Goal: Task Accomplishment & Management: Manage account settings

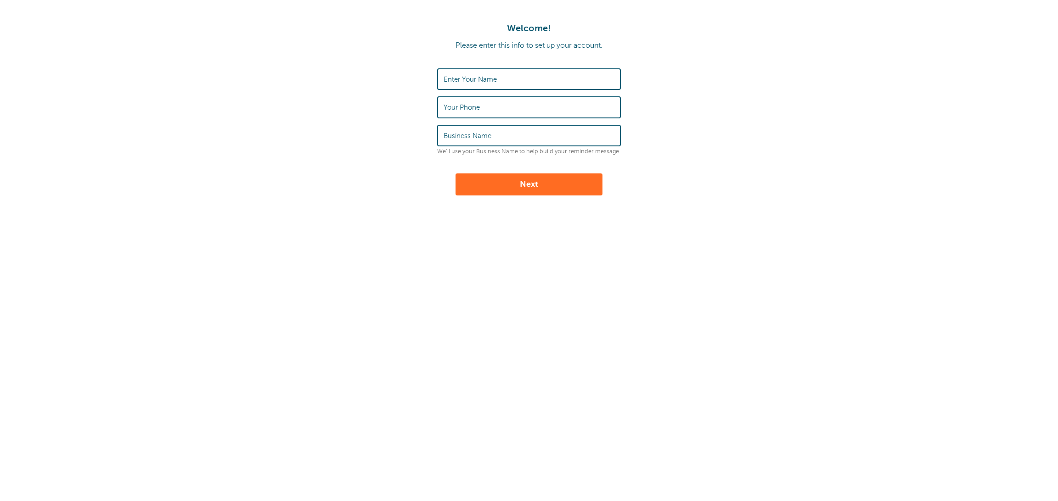
click at [483, 83] on label "Enter Your Name" at bounding box center [470, 79] width 53 height 8
click at [483, 83] on input "Enter Your Name" at bounding box center [529, 79] width 171 height 20
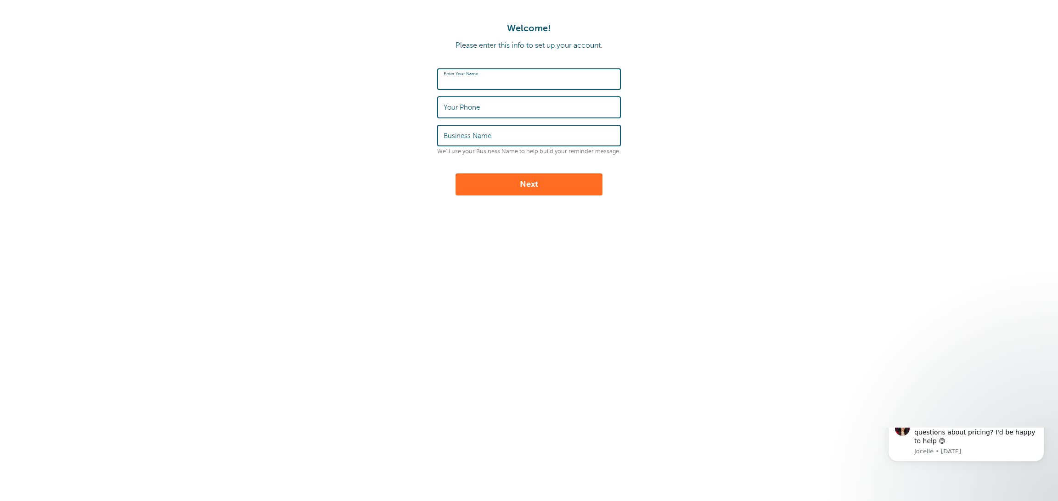
click at [475, 82] on input "Enter Your Name" at bounding box center [529, 79] width 171 height 20
click at [479, 84] on input "Pat" at bounding box center [529, 79] width 171 height 20
type input "Pat Flynn"
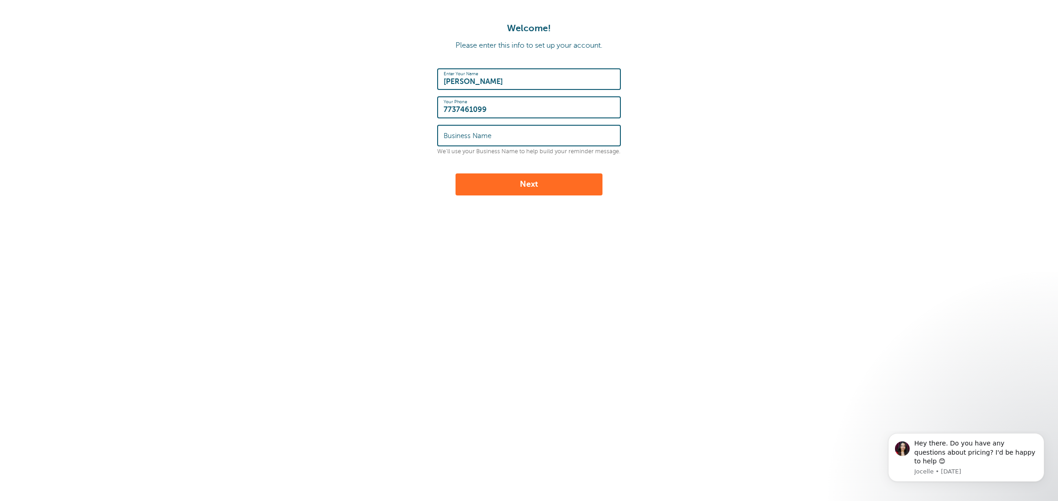
type input "7737461099"
click at [475, 130] on div "Business Name" at bounding box center [529, 136] width 184 height 22
type input "PF Partners"
click at [523, 187] on button "Next" at bounding box center [528, 185] width 147 height 22
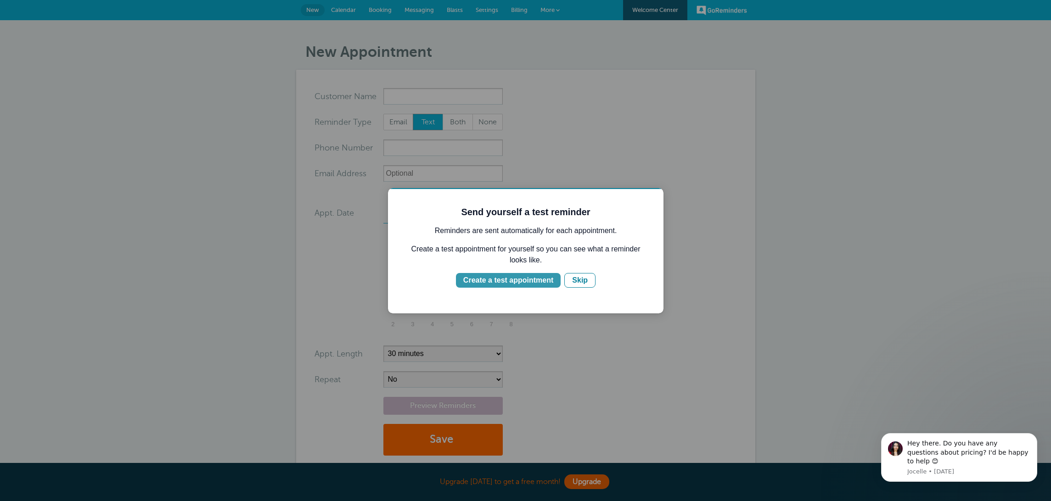
click at [506, 281] on div "Create a test appointment" at bounding box center [508, 280] width 90 height 11
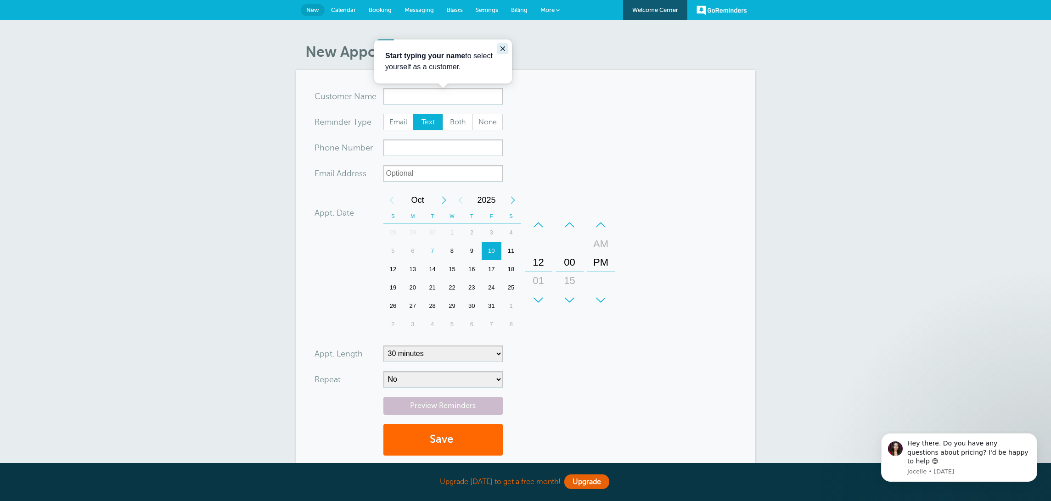
click at [505, 49] on icon "Close guide" at bounding box center [502, 48] width 7 height 7
click at [446, 126] on span "Both" at bounding box center [457, 122] width 29 height 16
click at [443, 114] on input "Both" at bounding box center [442, 113] width 0 height 0
radio input "true"
click at [340, 6] on link "Calendar" at bounding box center [344, 10] width 38 height 20
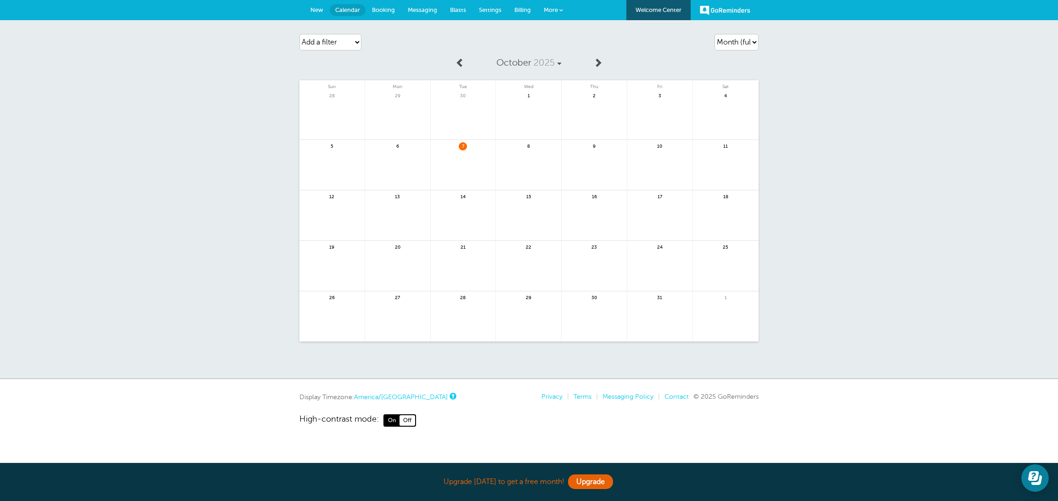
click at [490, 11] on span "Settings" at bounding box center [490, 9] width 22 height 7
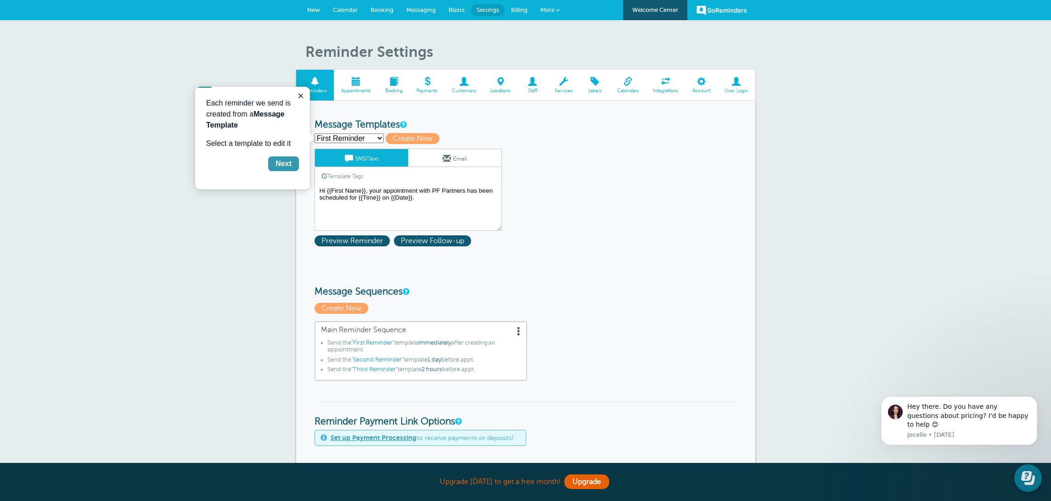
click at [275, 168] on div "Next" at bounding box center [283, 163] width 16 height 11
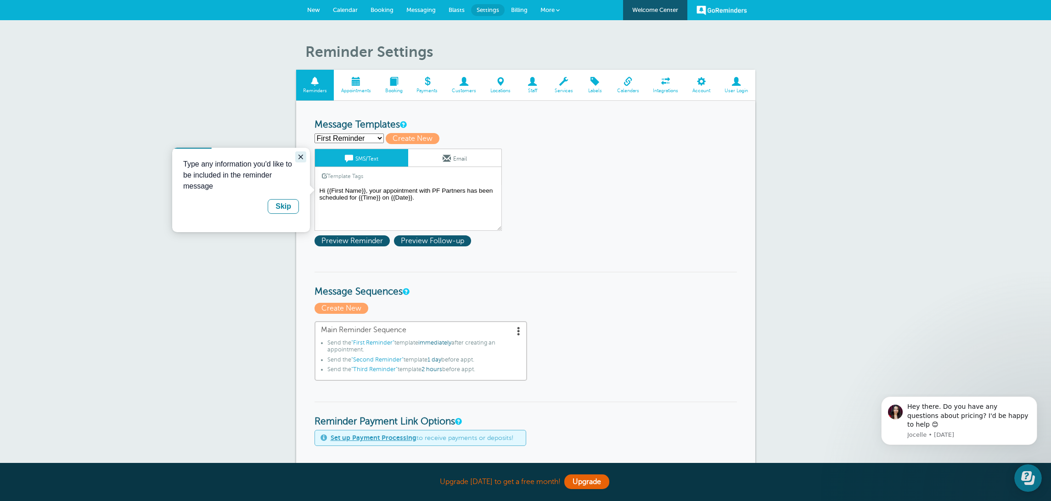
click at [299, 157] on icon "Close guide" at bounding box center [300, 156] width 7 height 7
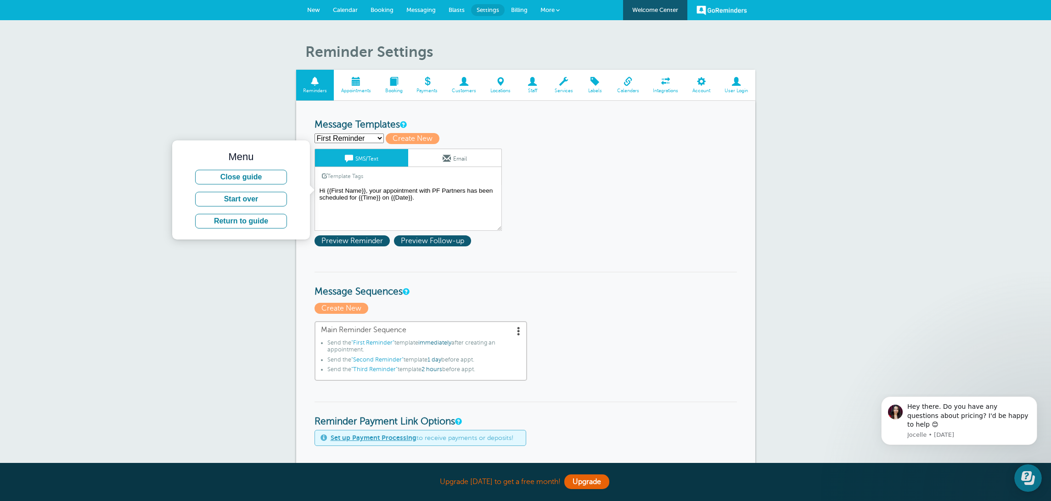
click at [633, 80] on span at bounding box center [628, 81] width 36 height 9
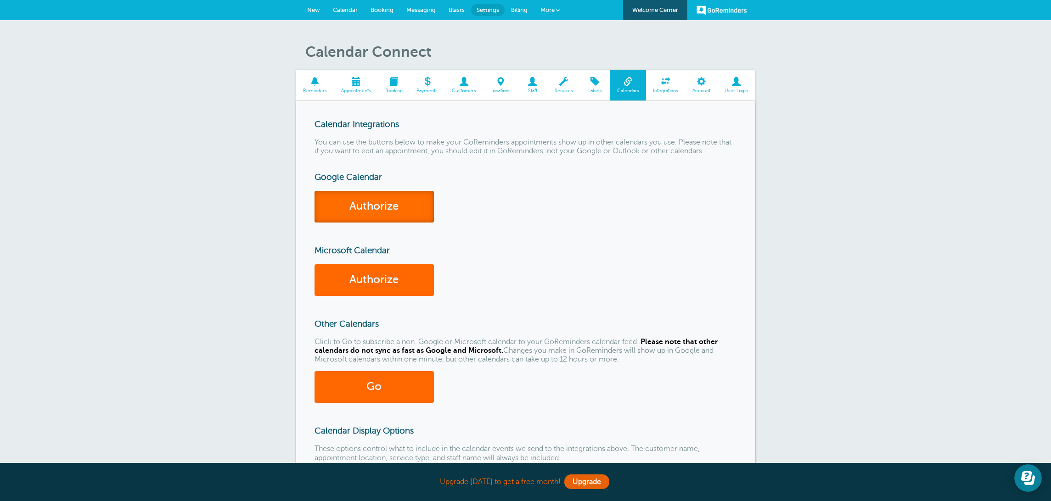
click at [372, 208] on link "Authorize" at bounding box center [374, 207] width 119 height 32
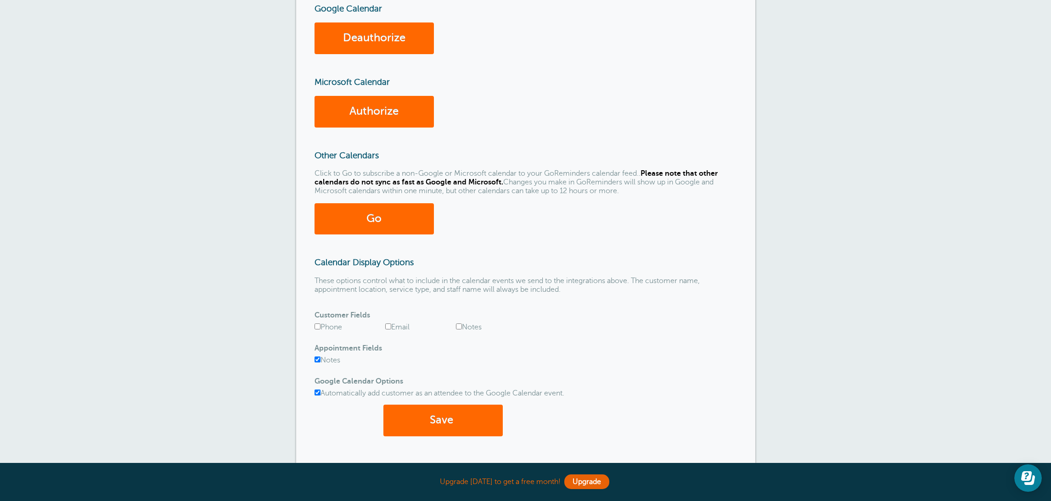
scroll to position [202, 0]
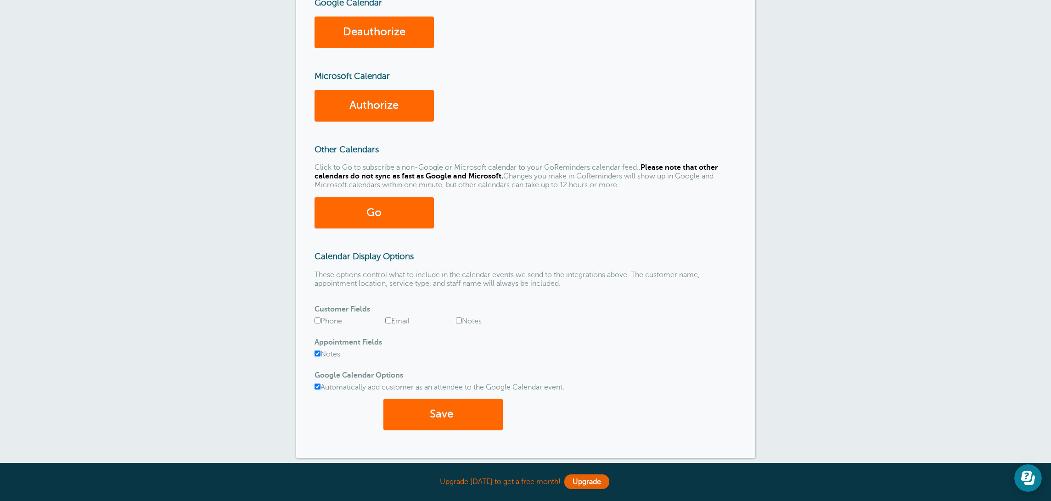
click at [317, 321] on input "Phone" at bounding box center [318, 321] width 6 height 6
checkbox input "true"
drag, startPoint x: 387, startPoint y: 320, endPoint x: 411, endPoint y: 321, distance: 24.4
click at [387, 320] on input "Email" at bounding box center [388, 321] width 6 height 6
checkbox input "true"
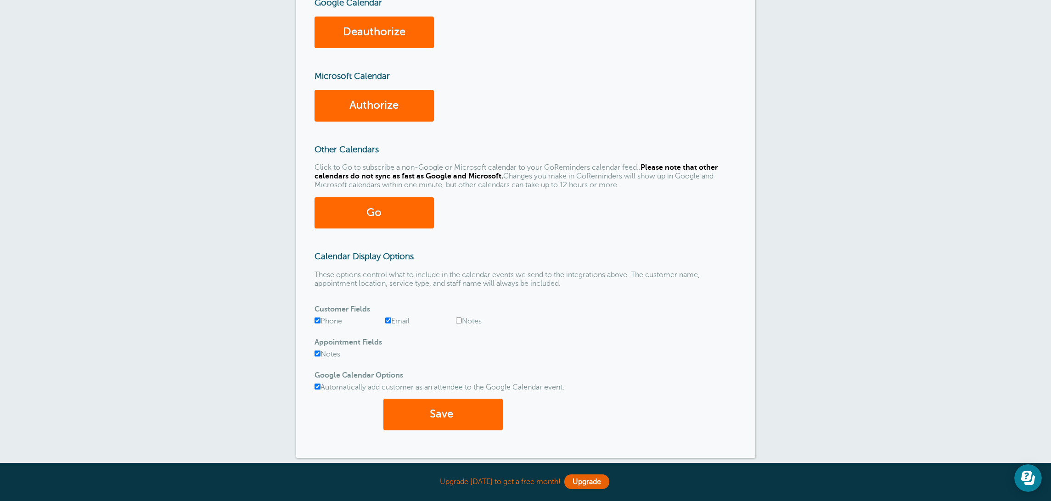
click at [459, 321] on input "Notes" at bounding box center [459, 321] width 6 height 6
checkbox input "true"
click at [436, 413] on button "Save" at bounding box center [442, 415] width 119 height 32
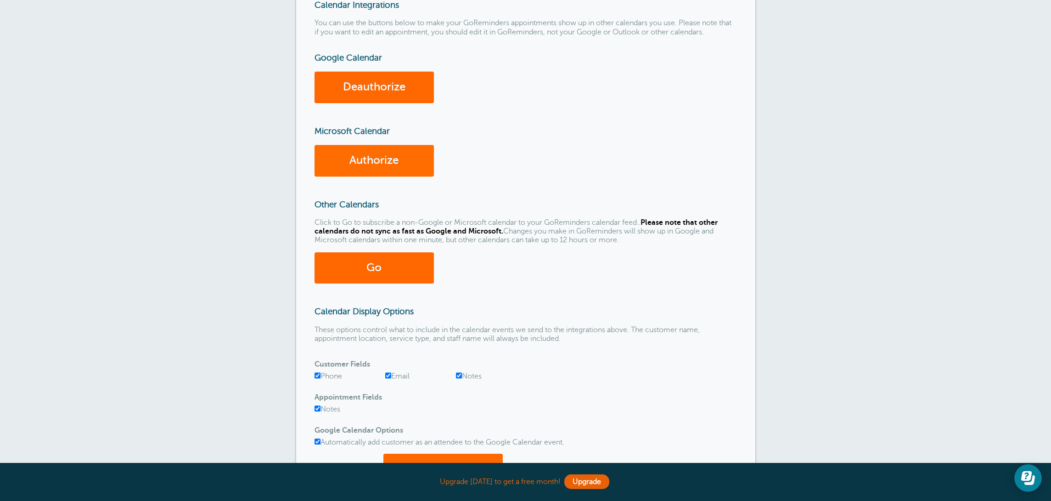
scroll to position [36, 0]
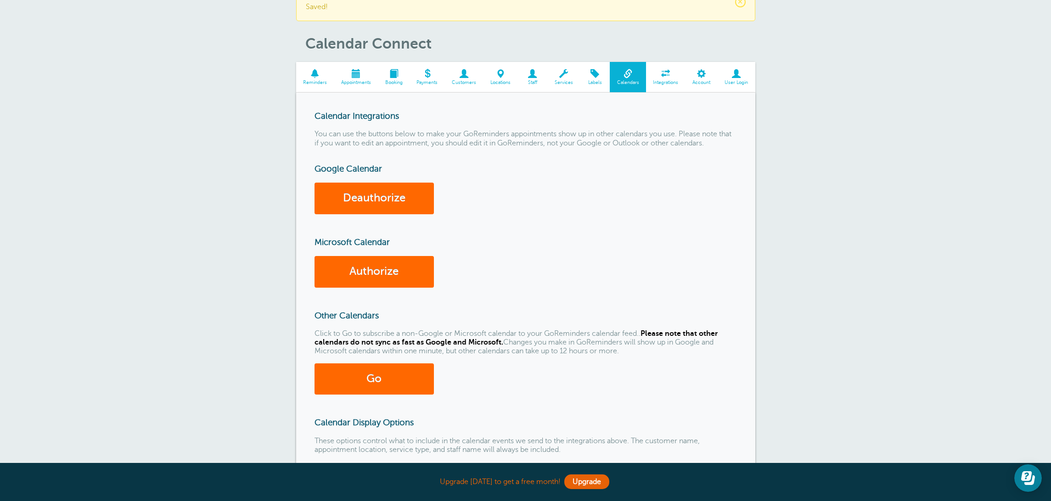
click at [339, 115] on h3 "Calendar Integrations" at bounding box center [526, 116] width 422 height 10
drag, startPoint x: 348, startPoint y: 134, endPoint x: 471, endPoint y: 127, distance: 123.2
click at [471, 127] on div "Calendar Integrations You can use the buttons below to make your GoReminders ap…" at bounding box center [525, 358] width 459 height 531
click at [483, 138] on p "You can use the buttons below to make your GoReminders appointments show up in …" at bounding box center [526, 138] width 422 height 17
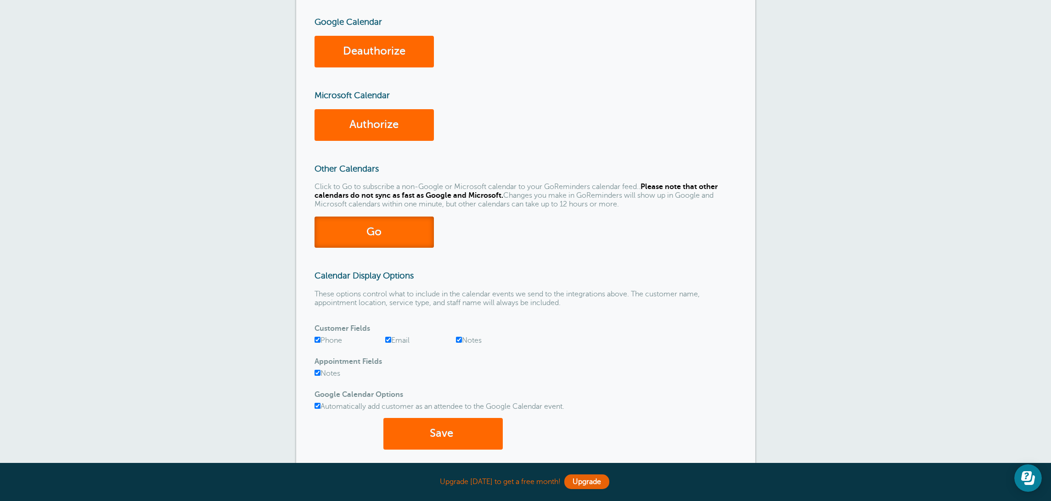
click at [380, 236] on link "Go" at bounding box center [374, 233] width 119 height 32
click at [367, 236] on link "Go" at bounding box center [374, 233] width 119 height 32
click at [445, 436] on button "Save" at bounding box center [442, 434] width 119 height 32
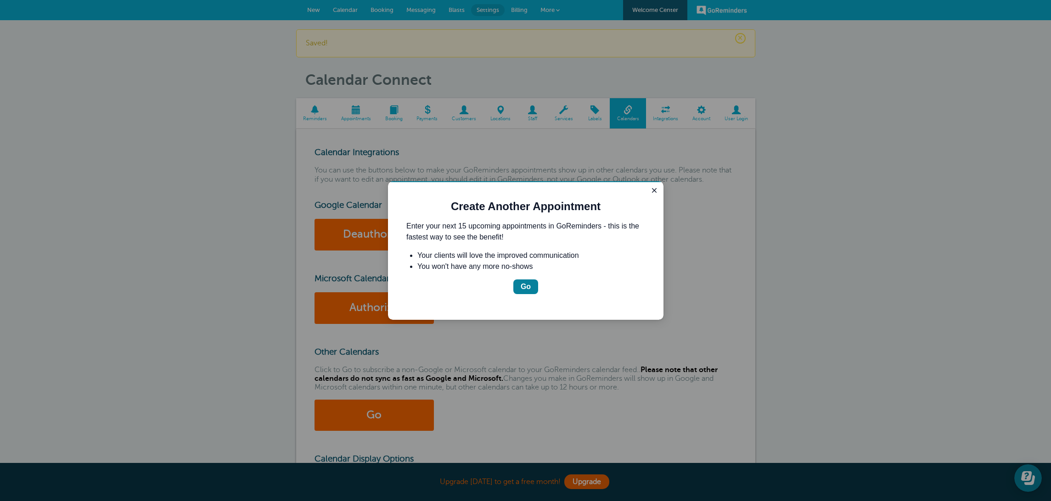
scroll to position [31, 0]
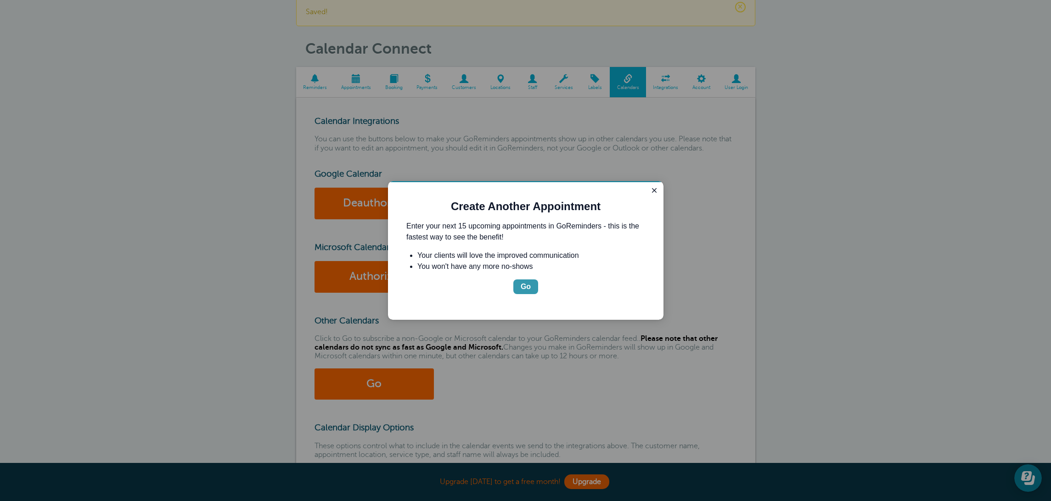
click at [526, 285] on div "Go" at bounding box center [526, 286] width 10 height 11
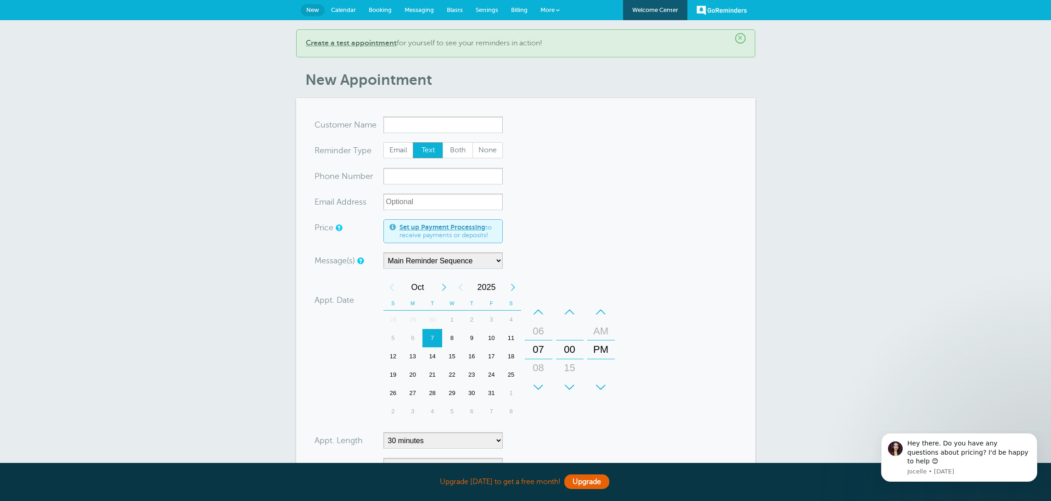
click at [343, 10] on span "Calendar" at bounding box center [343, 9] width 25 height 7
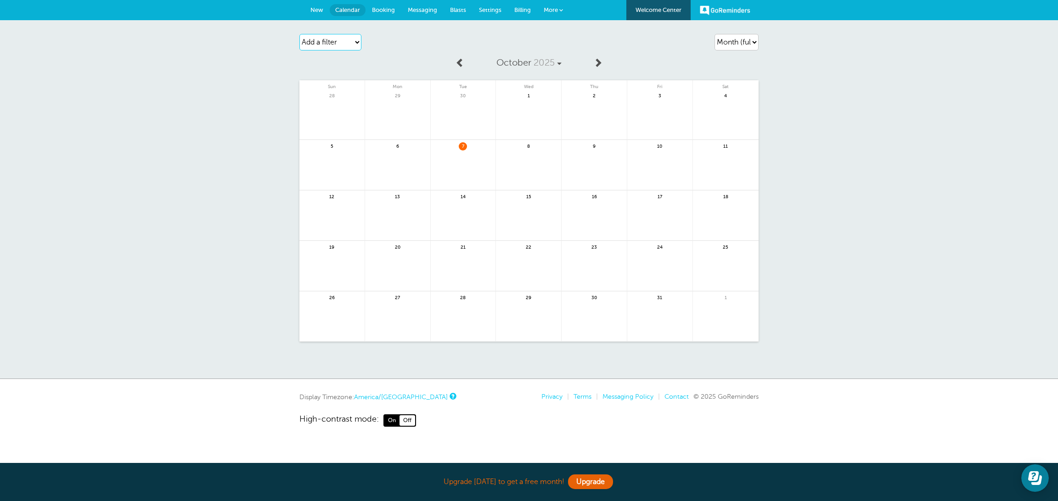
click at [336, 40] on select "Add a filter Customer Search Appointment Status Payment Status" at bounding box center [330, 42] width 62 height 17
click at [299, 34] on select "Add a filter Customer Search Appointment Status Payment Status" at bounding box center [330, 42] width 62 height 17
click at [455, 164] on link at bounding box center [463, 171] width 65 height 40
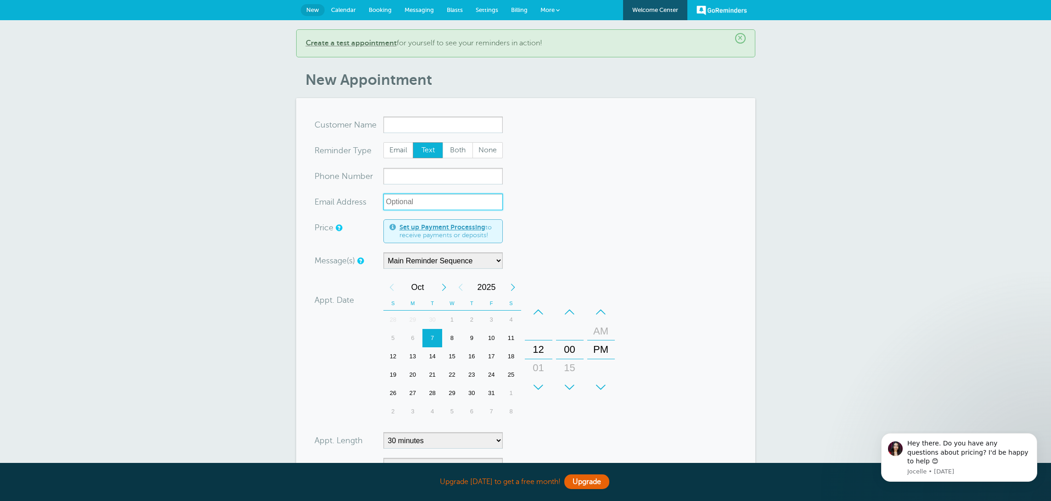
click at [405, 202] on input "xx-no-autofill" at bounding box center [442, 202] width 119 height 17
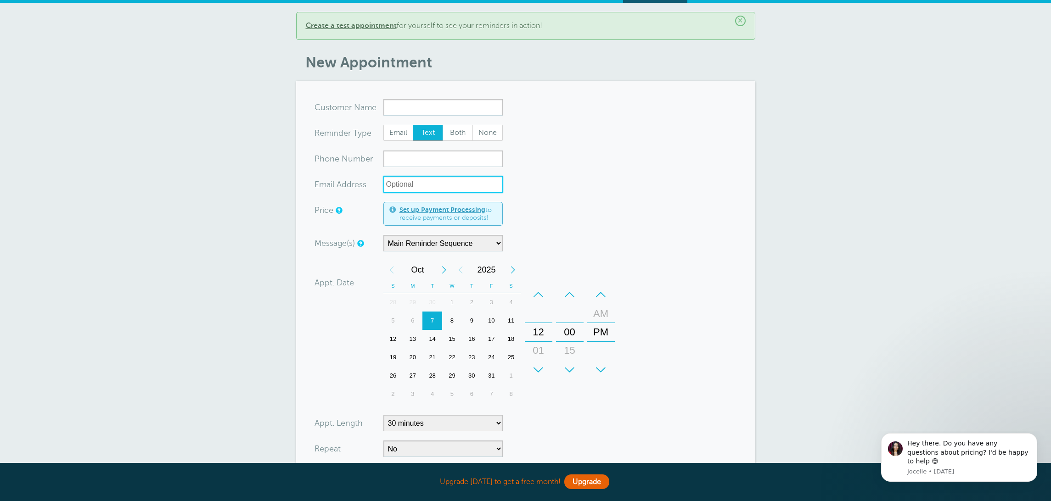
scroll to position [23, 0]
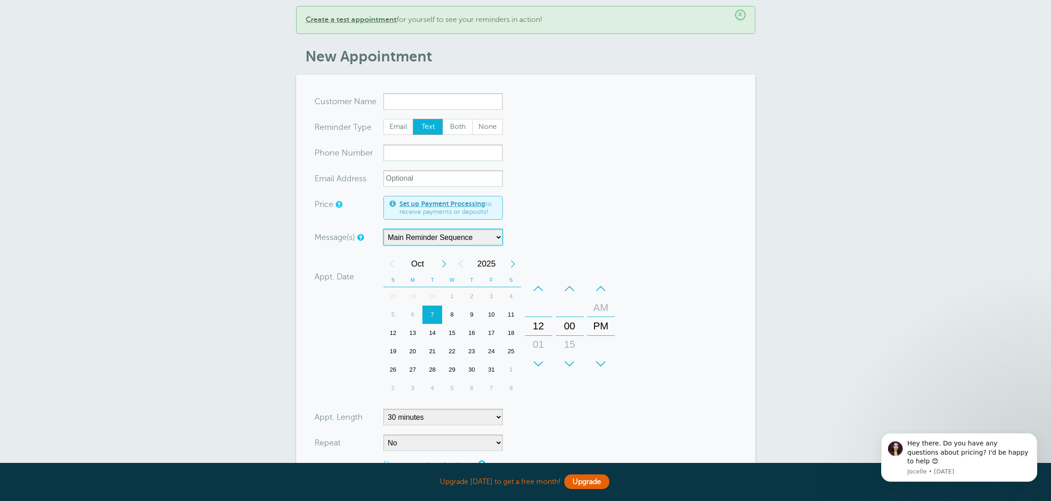
click at [425, 239] on select "Main Reminder Sequence" at bounding box center [442, 237] width 119 height 17
click at [383, 229] on select "Main Reminder Sequence" at bounding box center [442, 237] width 119 height 17
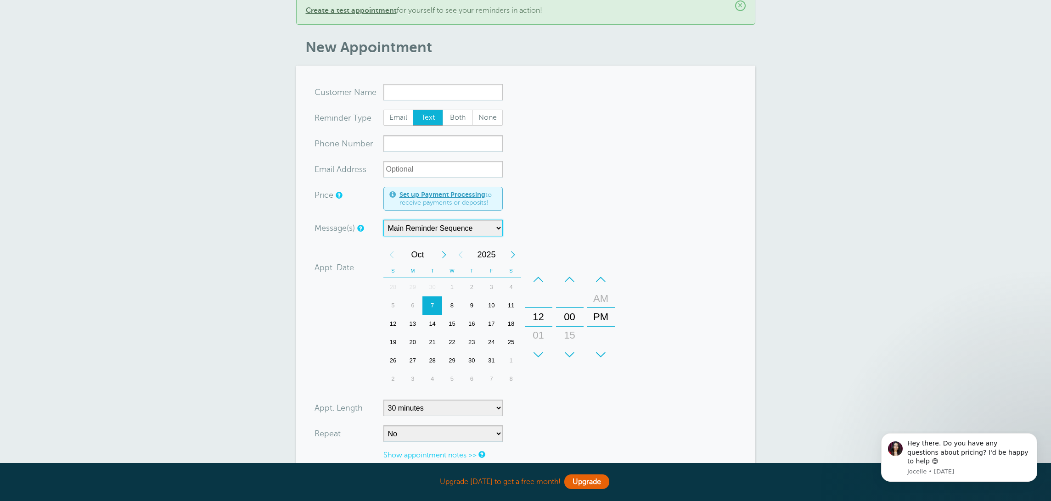
scroll to position [0, 0]
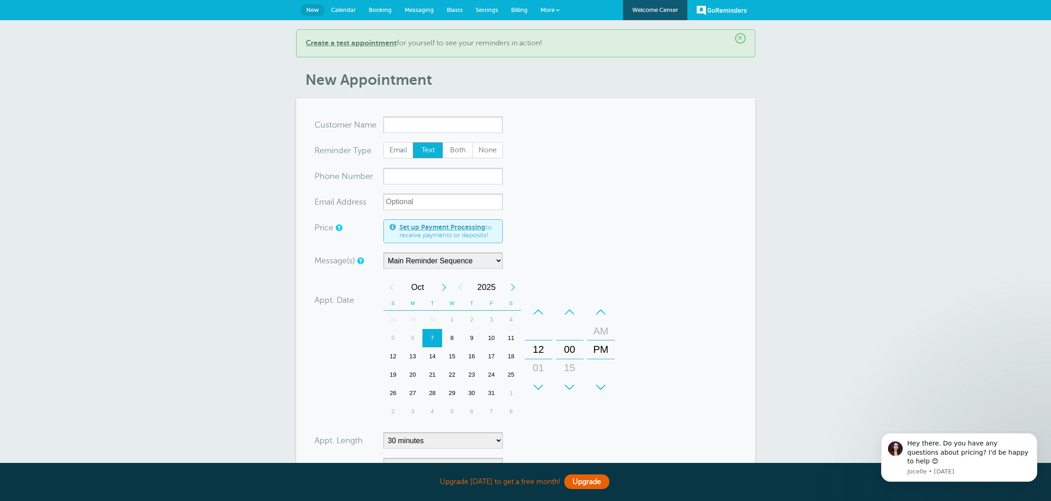
click at [384, 8] on span "Booking" at bounding box center [380, 9] width 23 height 7
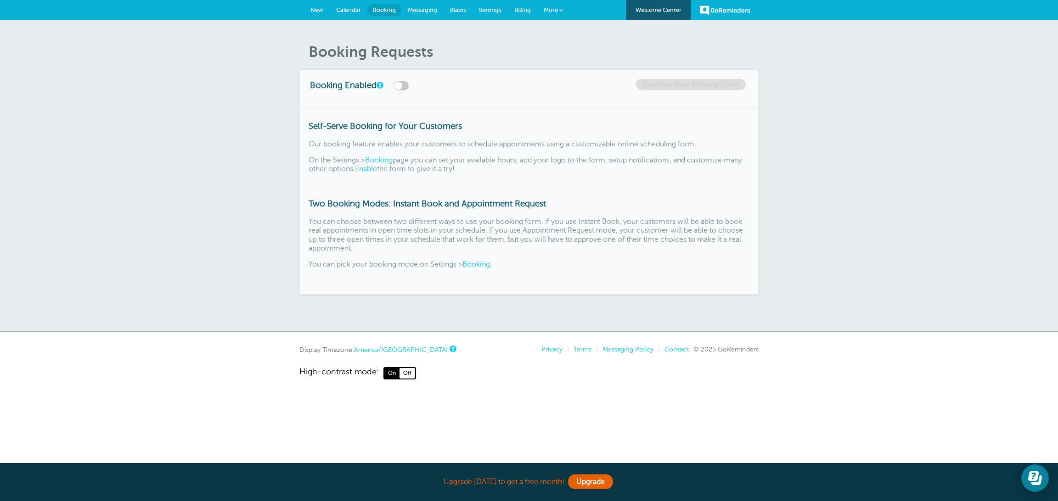
click at [381, 161] on link "Booking" at bounding box center [379, 160] width 28 height 8
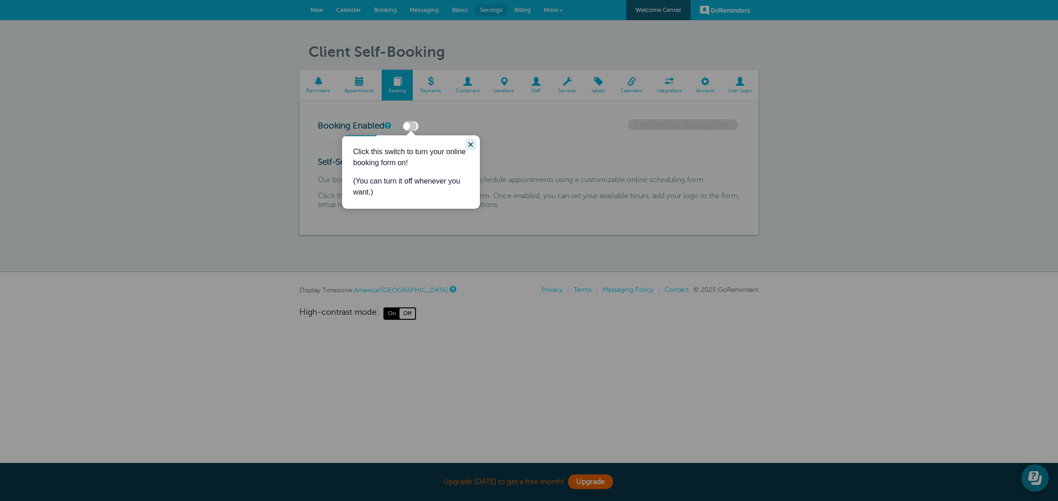
click at [466, 143] on button "Close guide" at bounding box center [470, 144] width 11 height 11
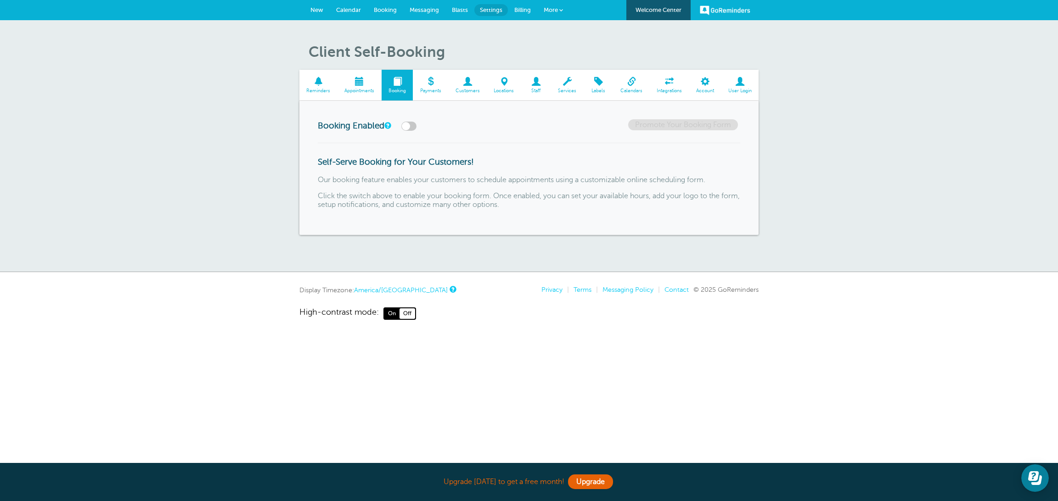
click at [410, 124] on label at bounding box center [408, 126] width 15 height 9
click at [0, 0] on input "checkbox" at bounding box center [0, 0] width 0 height 0
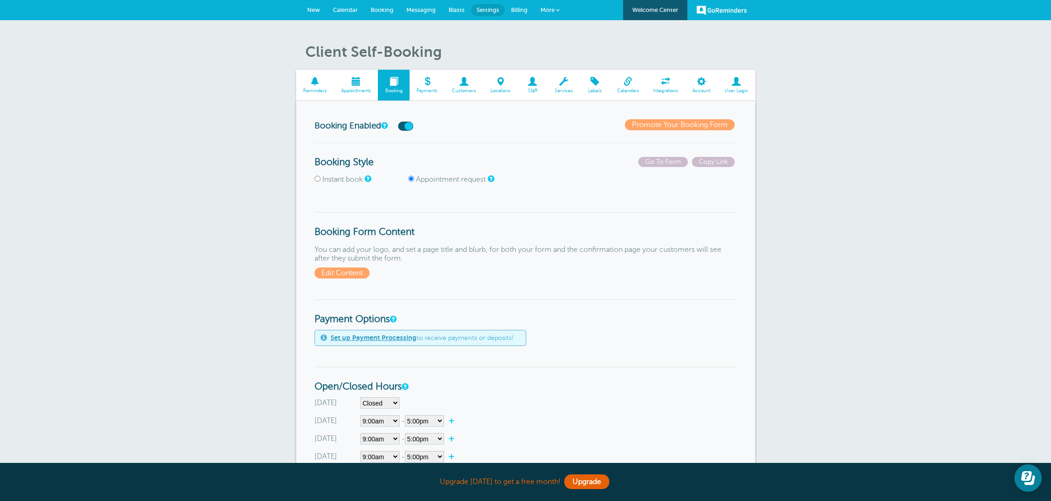
click at [660, 81] on span at bounding box center [665, 81] width 39 height 9
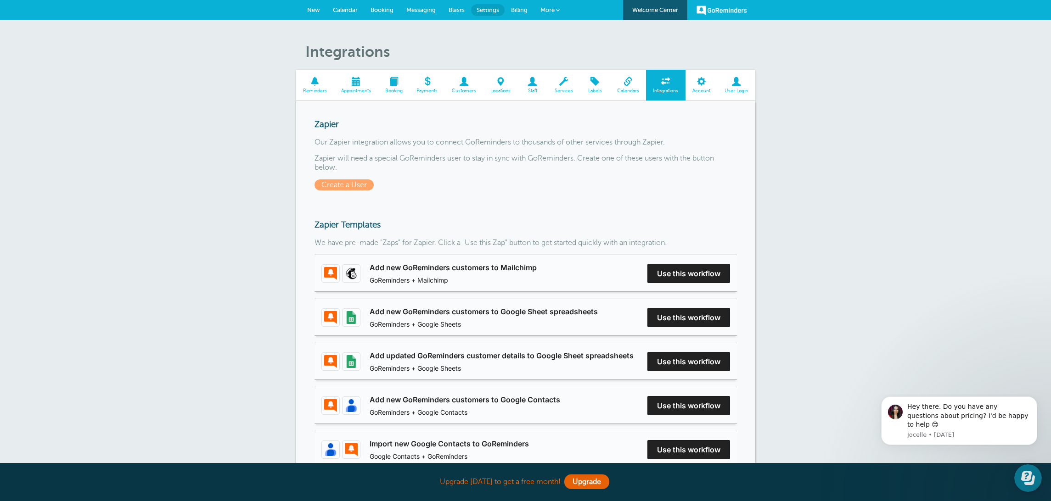
click at [338, 9] on span "Calendar" at bounding box center [345, 9] width 25 height 7
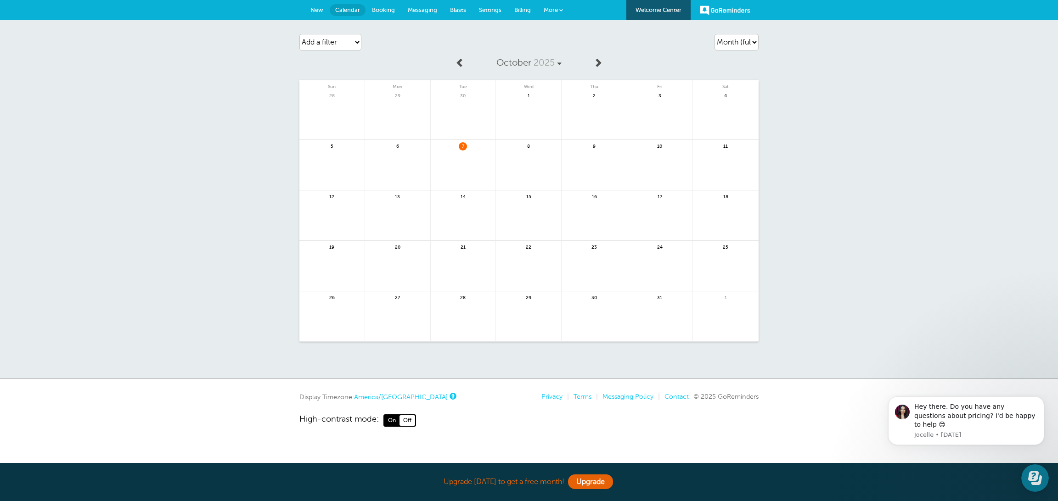
click at [498, 10] on span "Settings" at bounding box center [490, 9] width 22 height 7
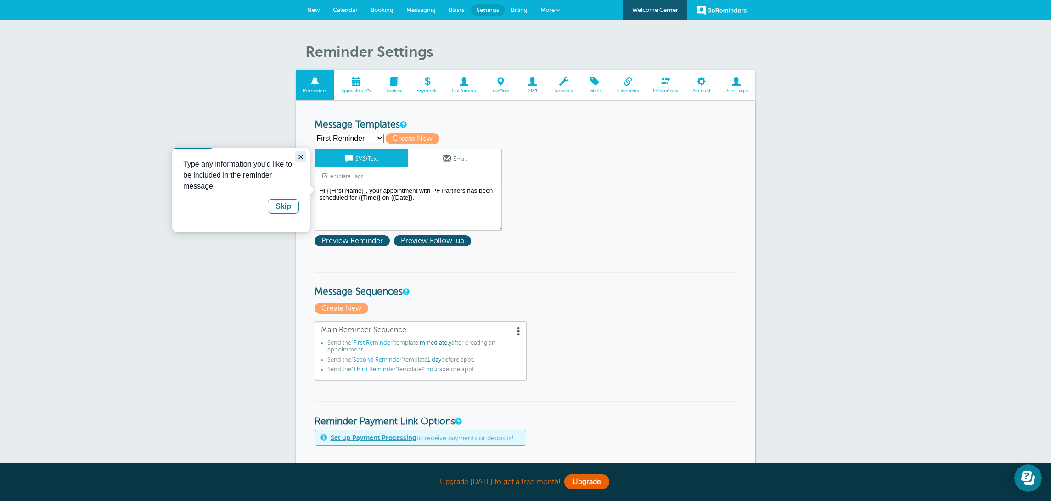
click at [298, 159] on icon "Close guide" at bounding box center [300, 156] width 7 height 7
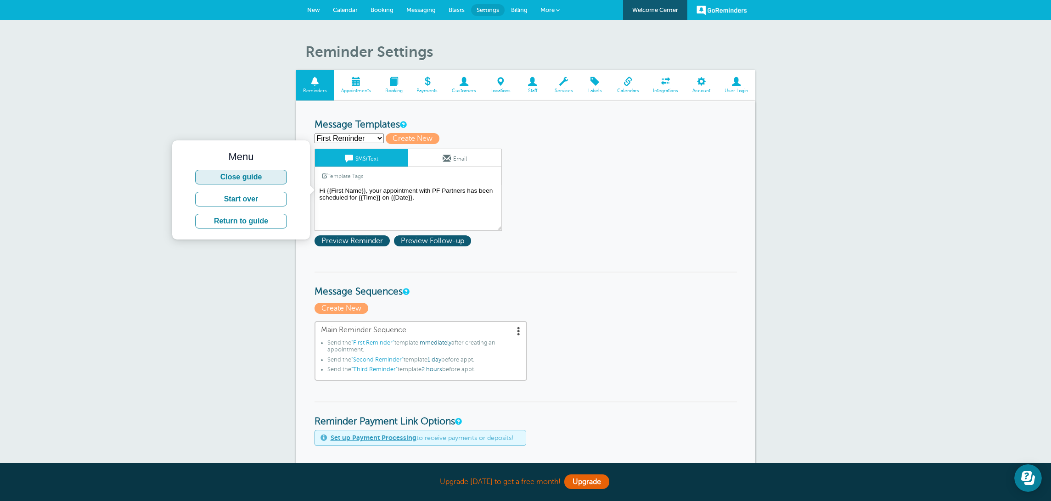
click at [242, 180] on button "Close guide" at bounding box center [241, 177] width 92 height 15
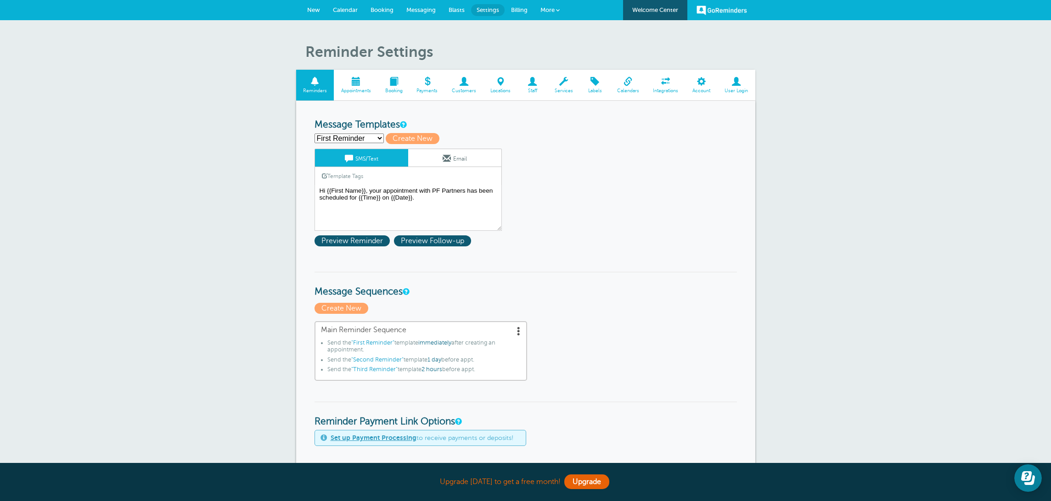
click at [627, 81] on span at bounding box center [628, 81] width 36 height 9
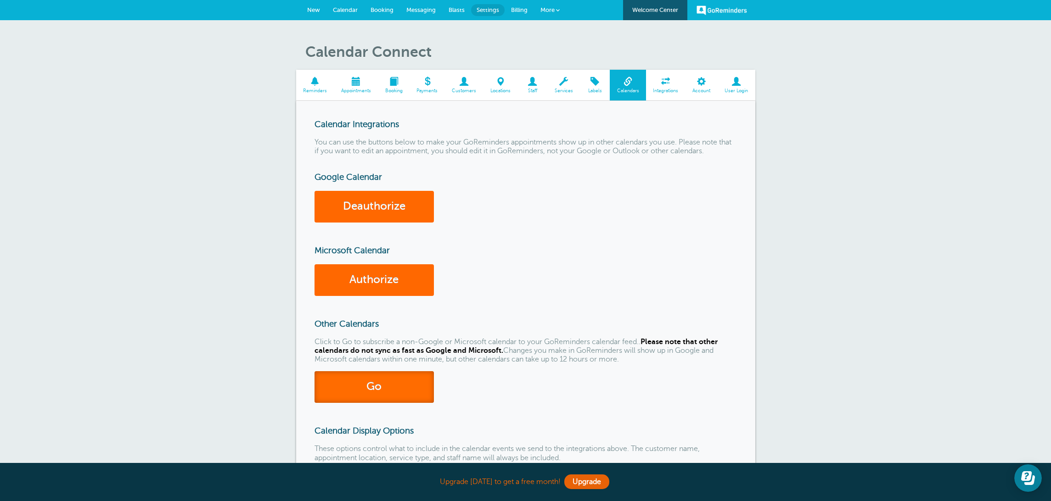
click at [376, 392] on link "Go" at bounding box center [374, 387] width 119 height 32
click at [583, 481] on link "Upgrade" at bounding box center [586, 482] width 45 height 15
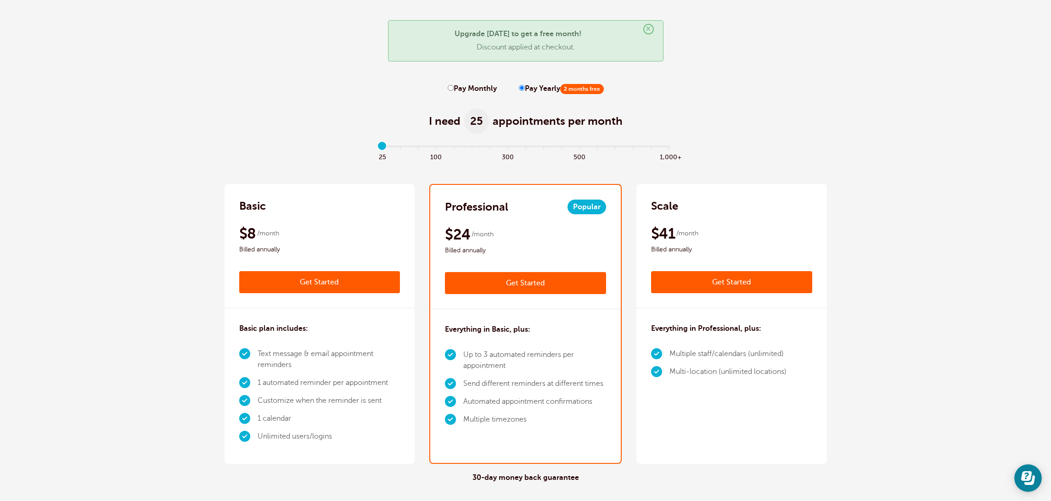
scroll to position [35, 0]
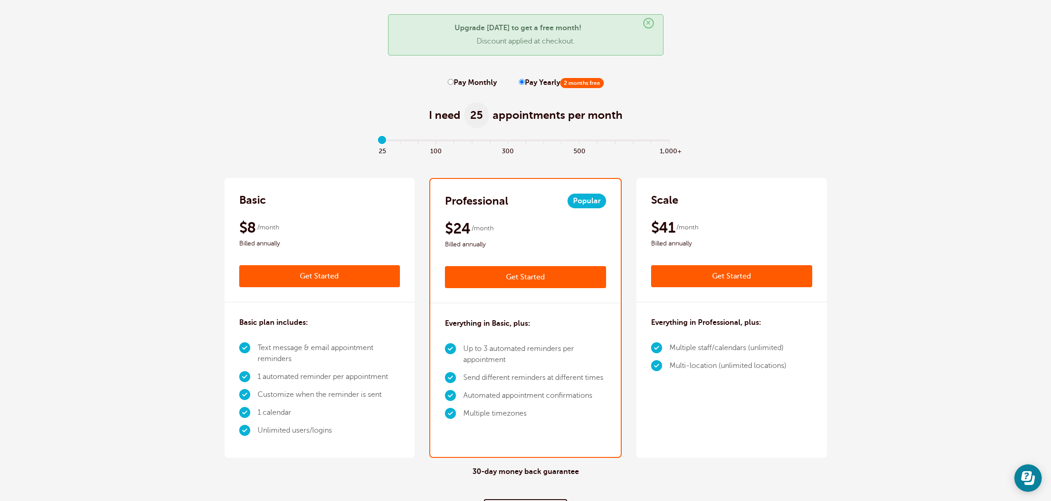
click at [277, 410] on li "1 calendar" at bounding box center [329, 413] width 143 height 18
click at [523, 33] on p "Upgrade [DATE] to get a free month!" at bounding box center [526, 28] width 256 height 9
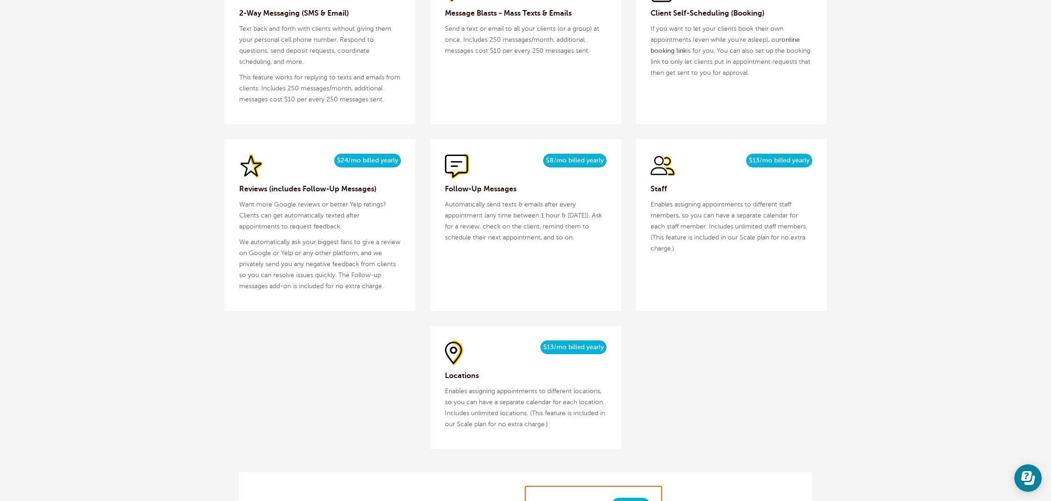
scroll to position [1113, 0]
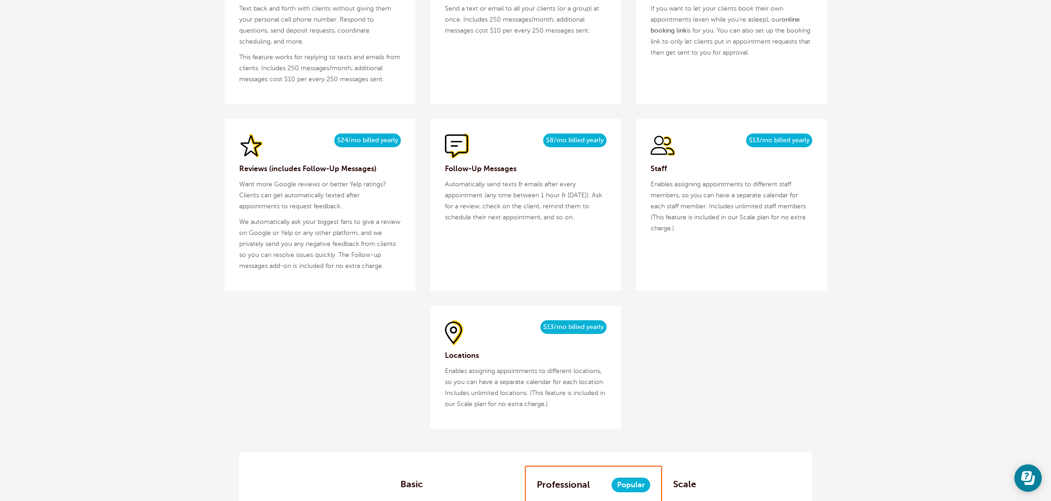
click at [675, 188] on p "Enables assigning appointments to different staff members, so you can have a se…" at bounding box center [732, 206] width 162 height 55
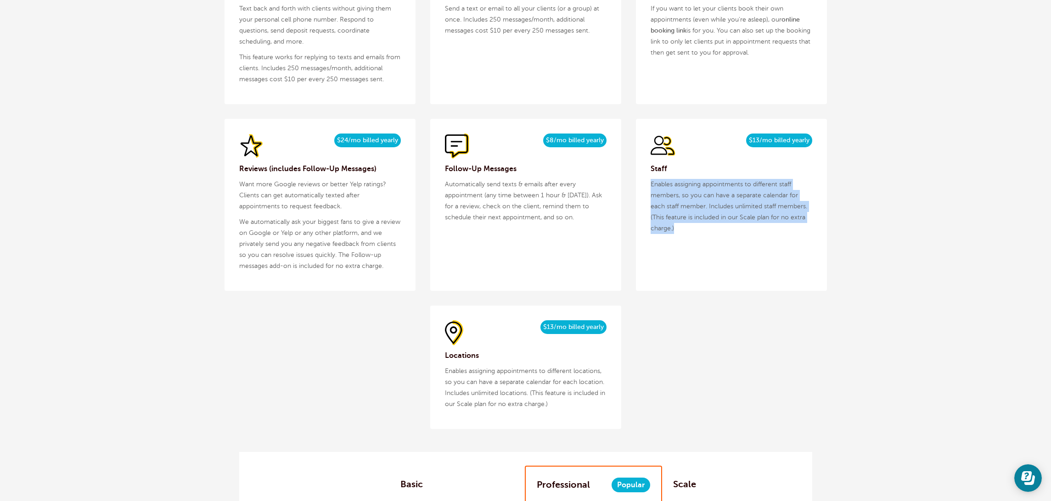
click at [675, 188] on p "Enables assigning appointments to different staff members, so you can have a se…" at bounding box center [732, 206] width 162 height 55
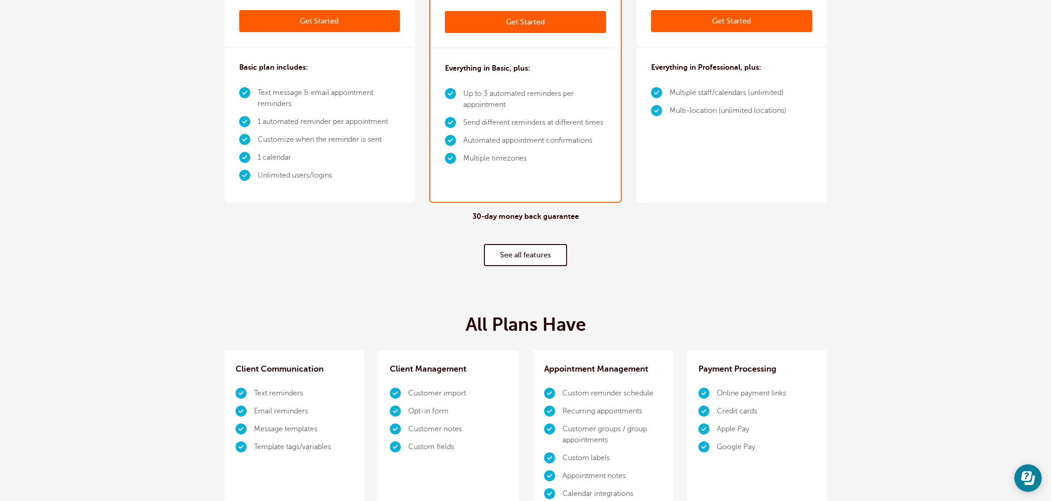
scroll to position [0, 0]
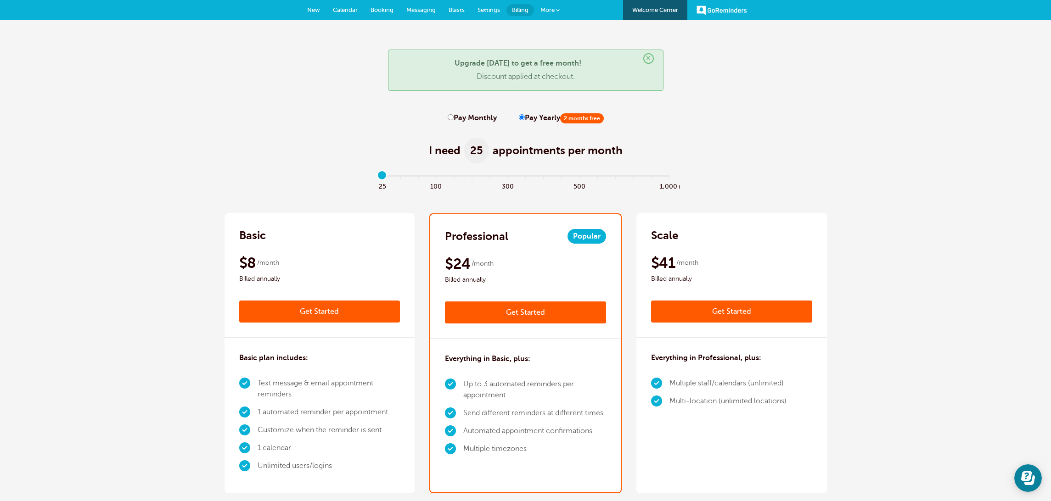
click at [373, 9] on span "Booking" at bounding box center [382, 9] width 23 height 7
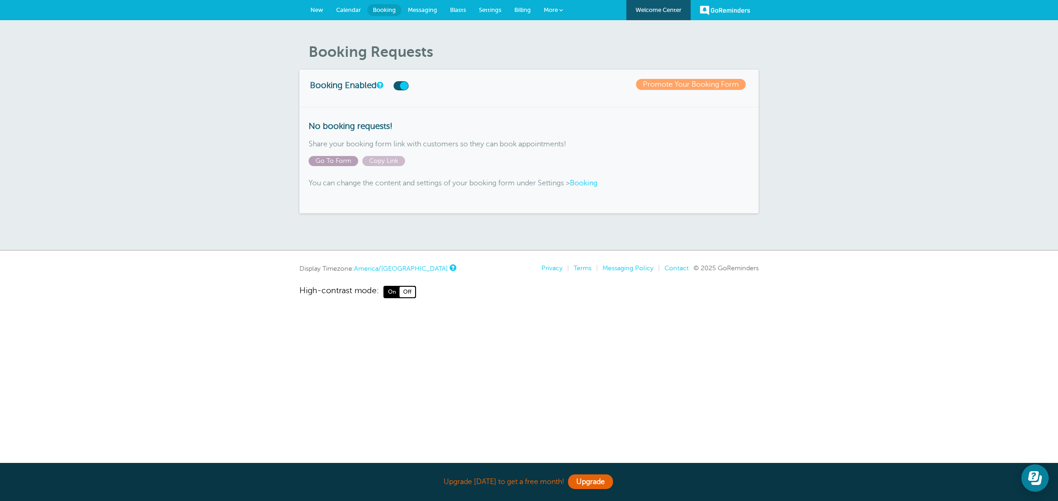
click at [331, 163] on span "Go To Form" at bounding box center [334, 161] width 50 height 10
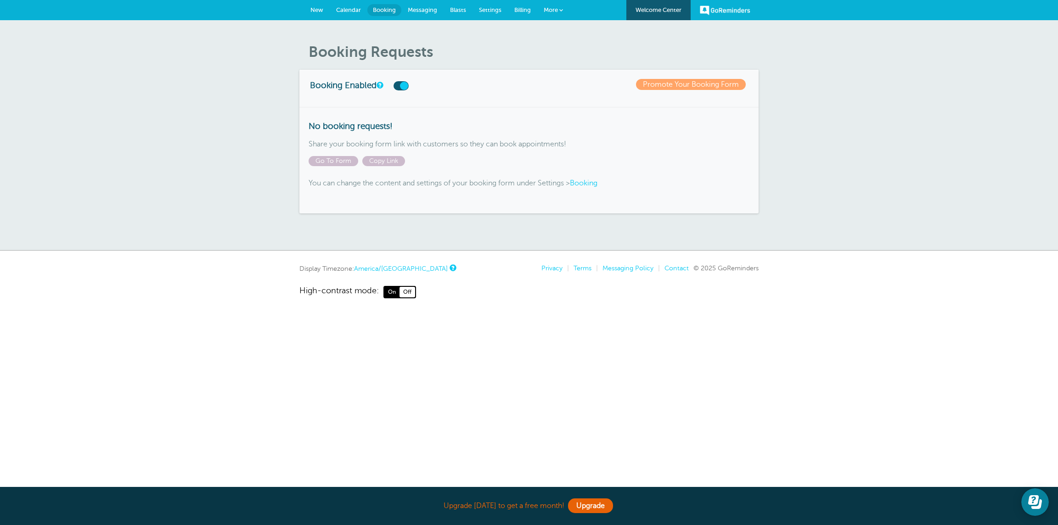
click at [596, 185] on link "Booking" at bounding box center [584, 183] width 28 height 8
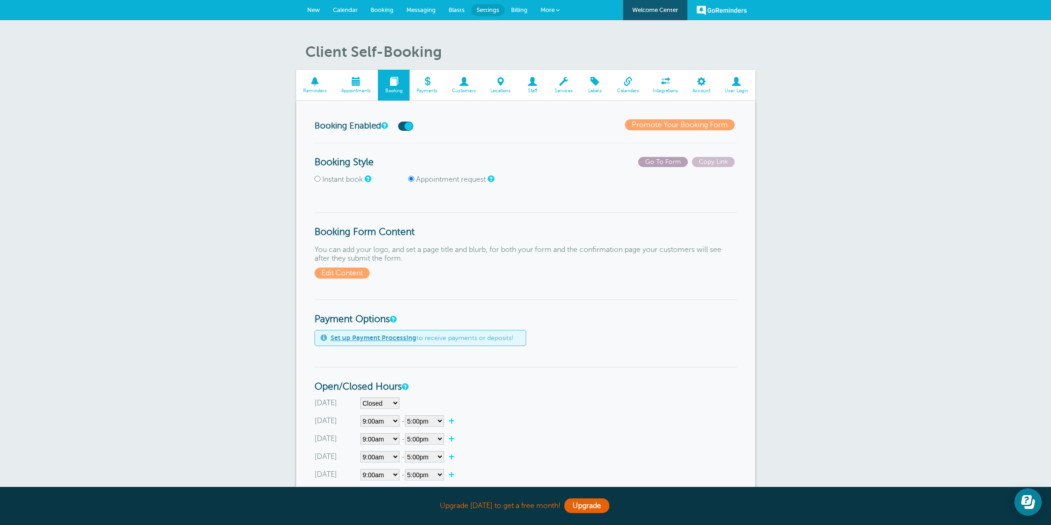
click at [664, 164] on span "Go To Form" at bounding box center [663, 162] width 50 height 10
click at [508, 9] on link "Billing" at bounding box center [519, 10] width 29 height 20
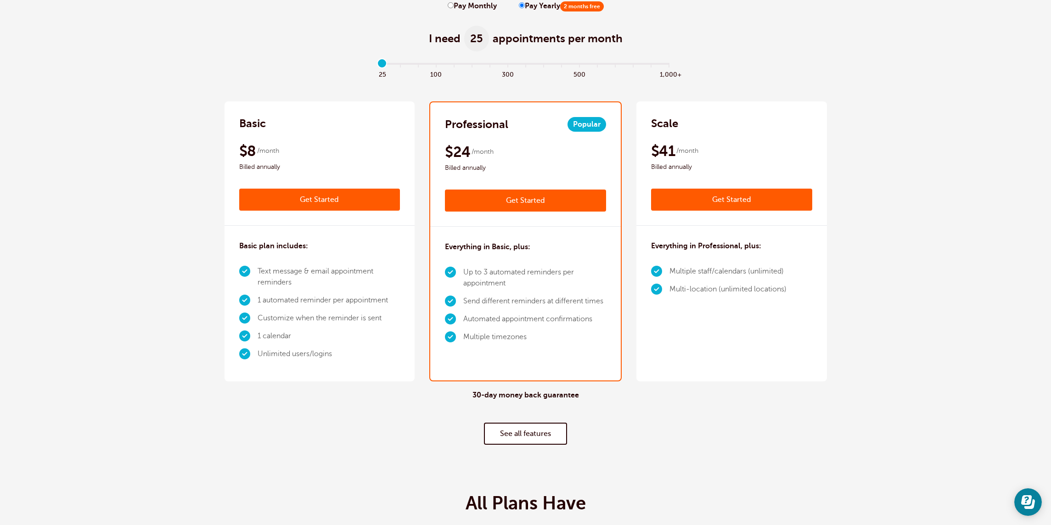
click at [741, 199] on link "Get Started" at bounding box center [731, 200] width 161 height 22
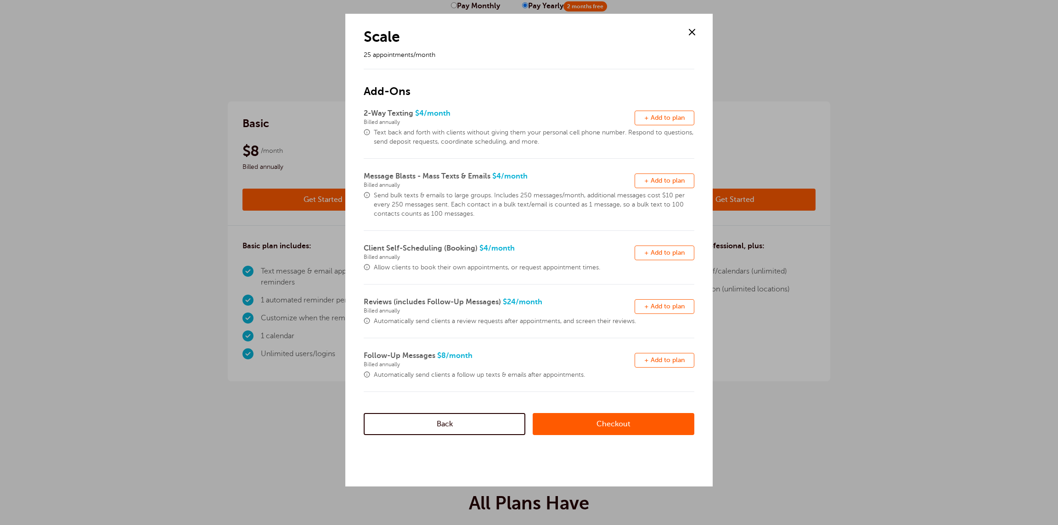
click at [691, 32] on span at bounding box center [692, 32] width 14 height 14
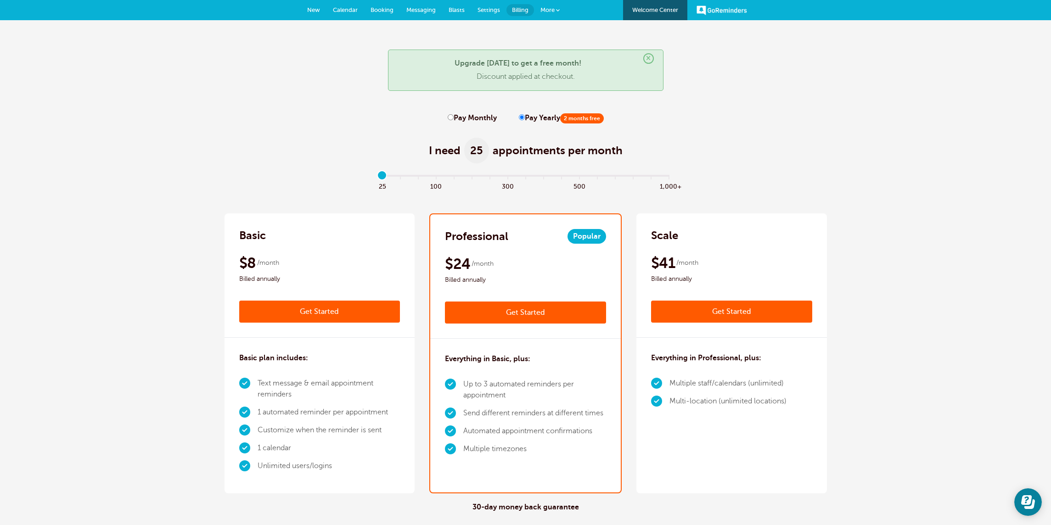
click at [413, 9] on span "Messaging" at bounding box center [420, 9] width 29 height 7
